Goal: Task Accomplishment & Management: Manage account settings

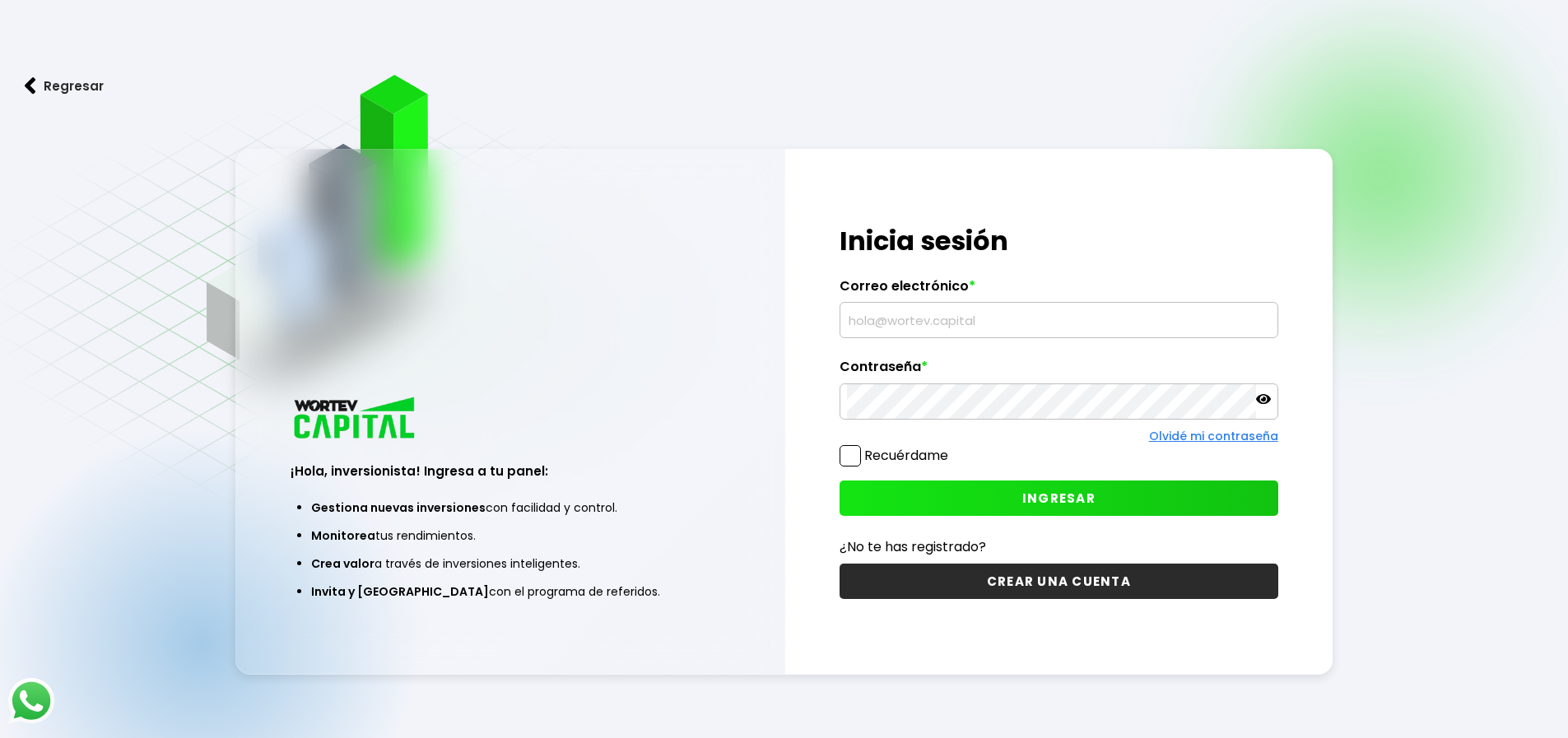
click at [867, 327] on input "text" at bounding box center [1059, 320] width 424 height 35
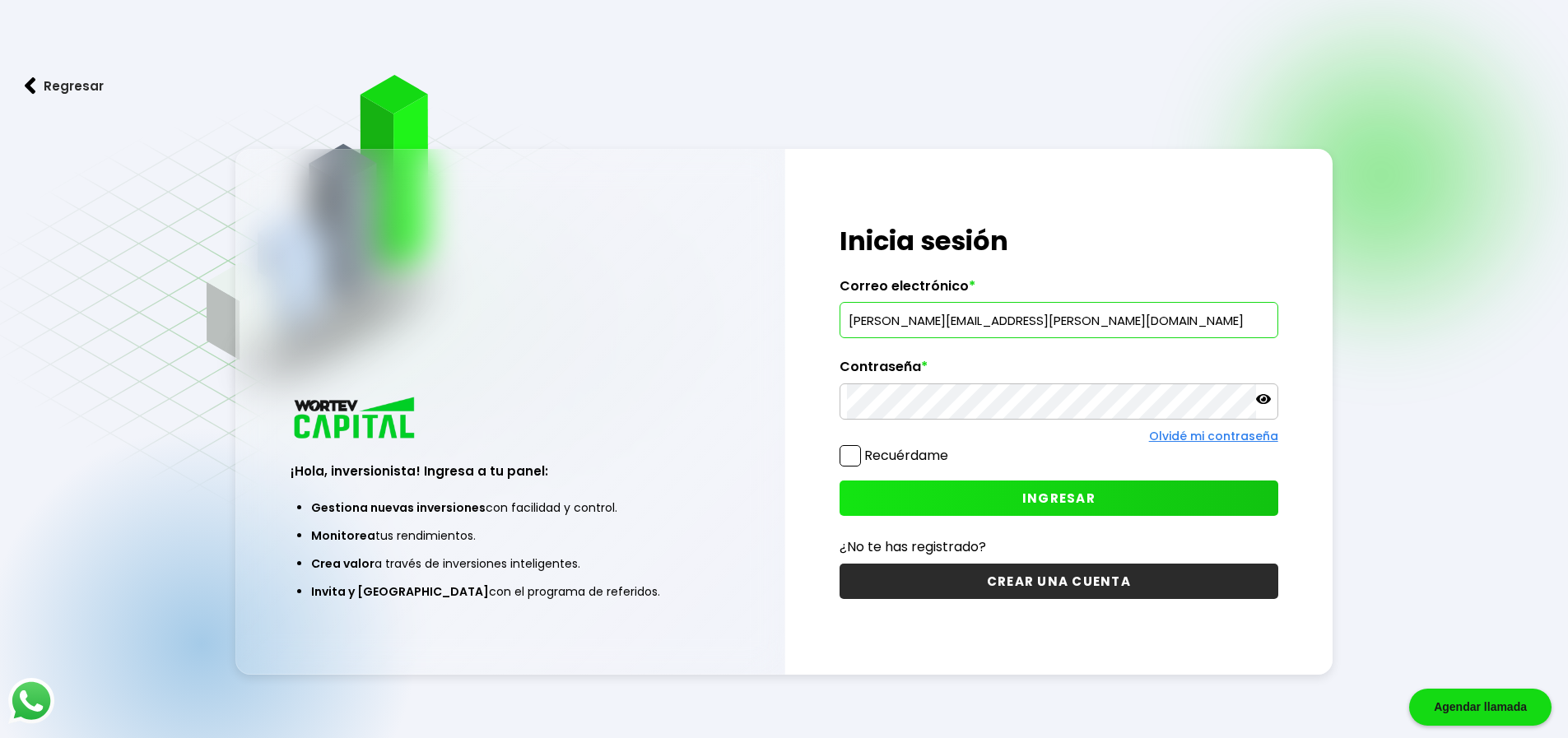
type input "[PERSON_NAME][EMAIL_ADDRESS][PERSON_NAME][DOMAIN_NAME]"
click at [1041, 493] on span "INGRESAR" at bounding box center [1059, 498] width 73 height 17
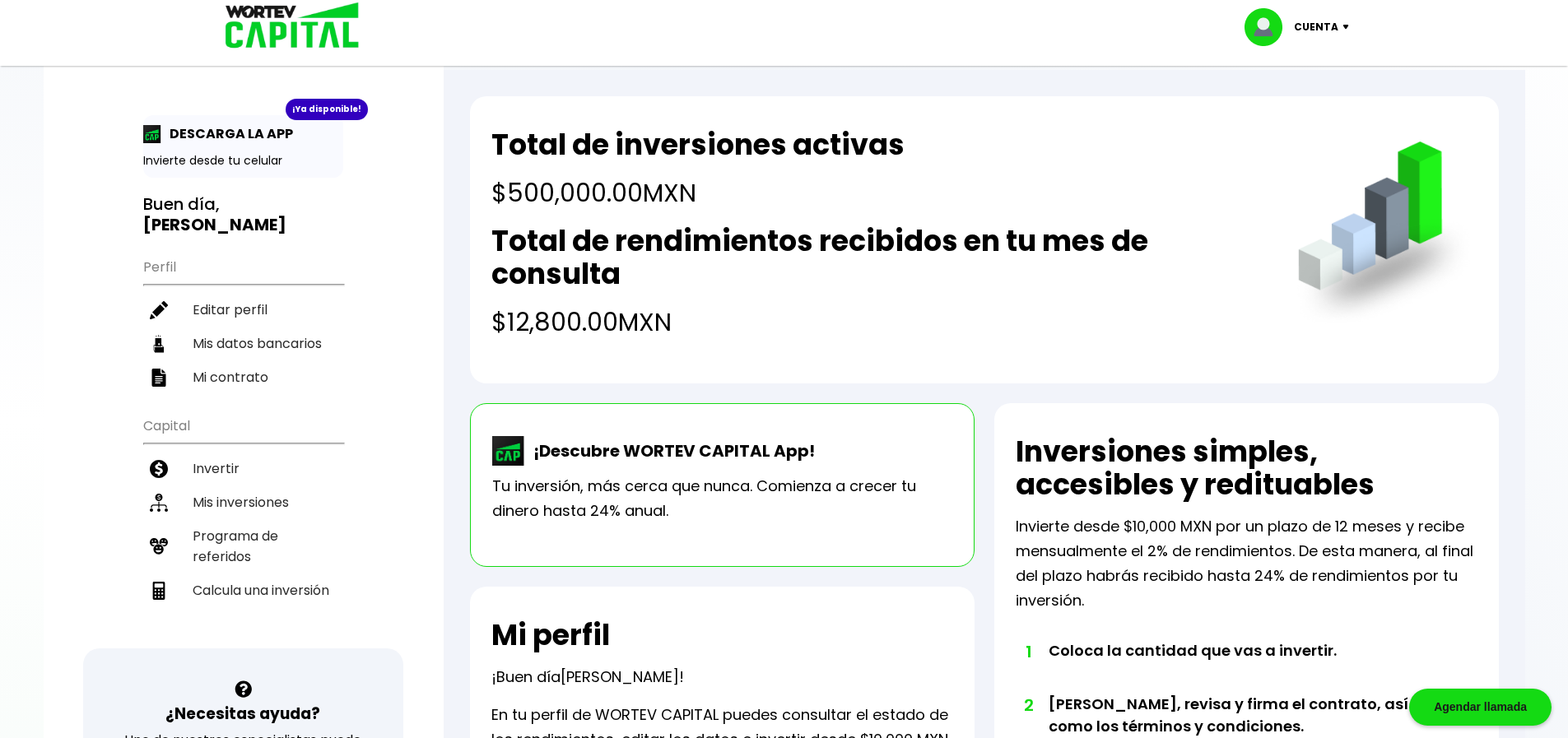
click at [1342, 23] on div "Cuenta" at bounding box center [1302, 27] width 116 height 38
click at [1310, 111] on li "Cerrar sesión" at bounding box center [1298, 110] width 132 height 34
